Goal: Information Seeking & Learning: Learn about a topic

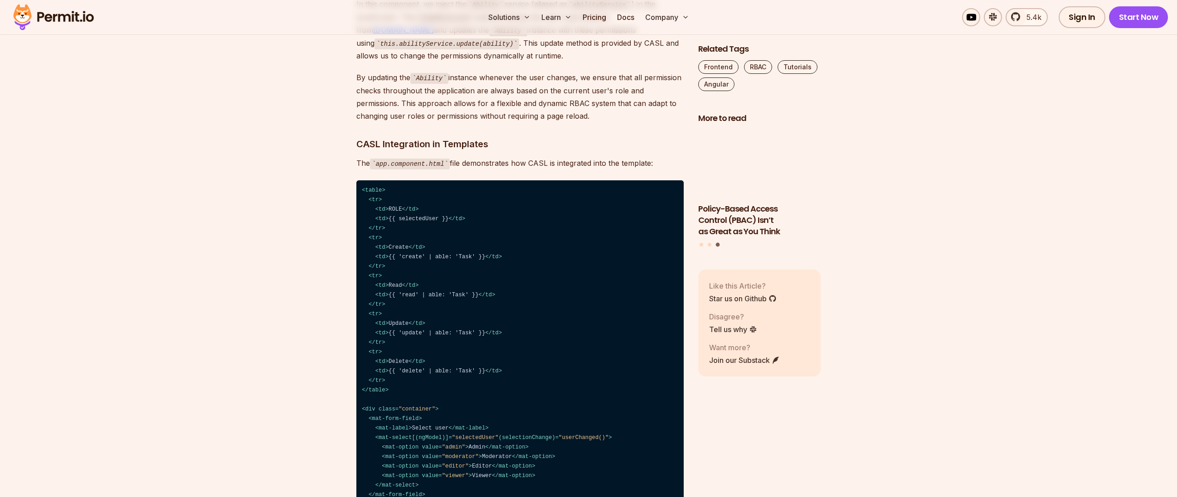
scroll to position [4631, 0]
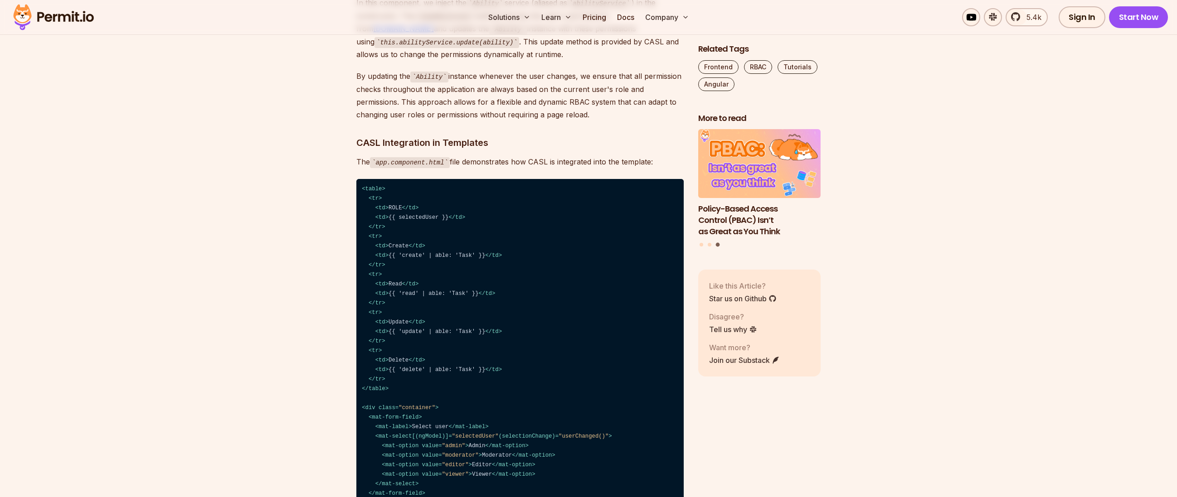
copy code "loadUserAbilities"
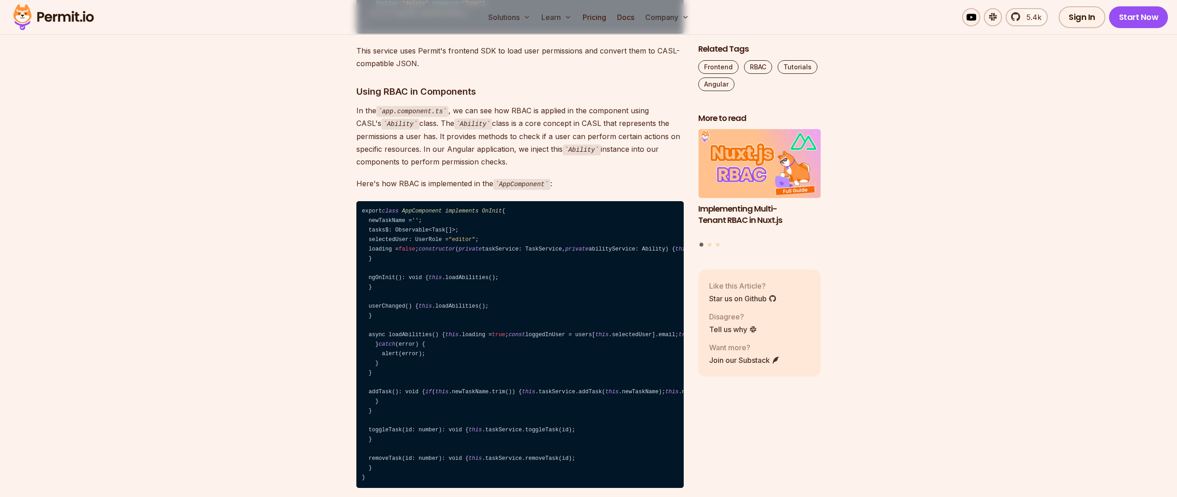
scroll to position [4697, 0]
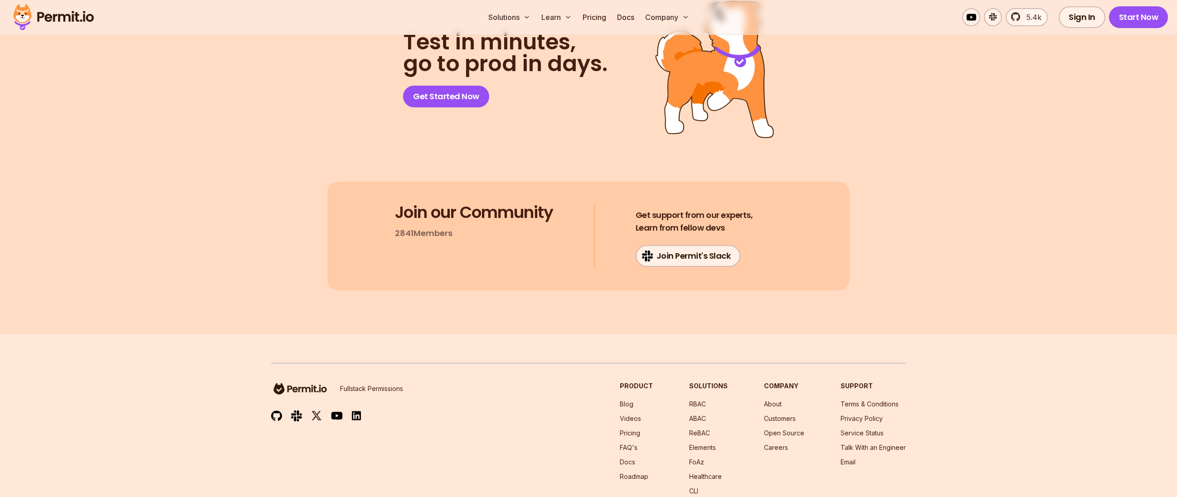
scroll to position [7173, 0]
drag, startPoint x: 396, startPoint y: 230, endPoint x: 507, endPoint y: 228, distance: 110.7
drag, startPoint x: 513, startPoint y: 229, endPoint x: 525, endPoint y: 230, distance: 11.9
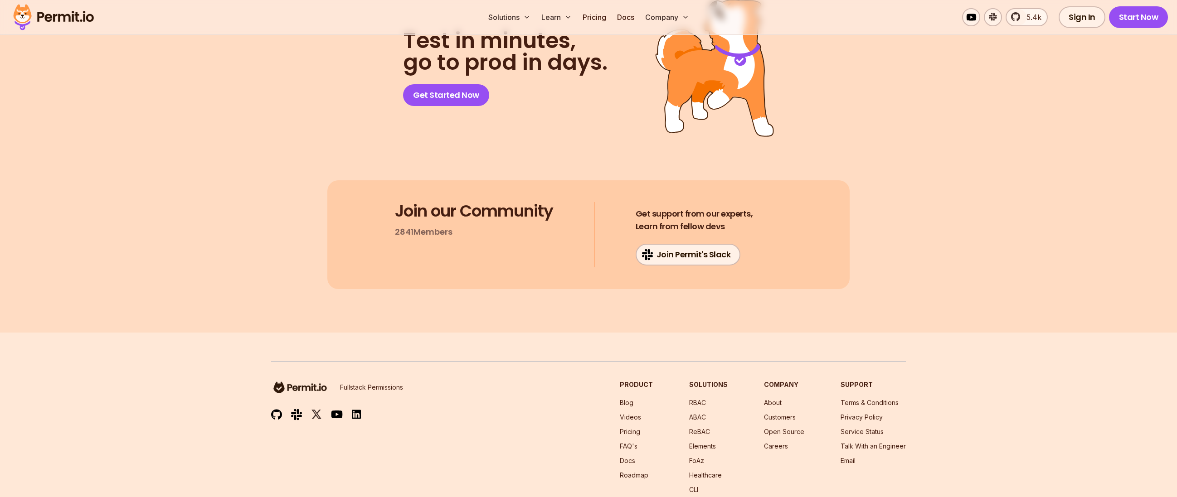
drag, startPoint x: 488, startPoint y: 261, endPoint x: 518, endPoint y: 261, distance: 30.4
drag, startPoint x: 487, startPoint y: 261, endPoint x: 482, endPoint y: 271, distance: 11.0
